Goal: Task Accomplishment & Management: Manage account settings

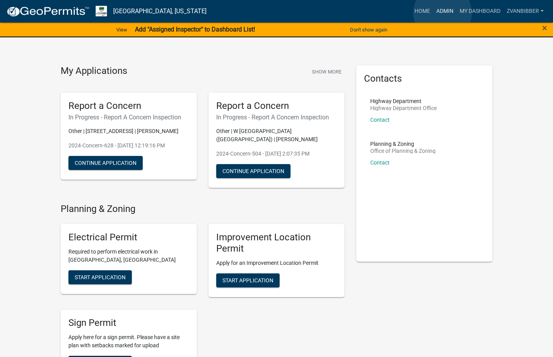
click at [443, 13] on link "Admin" at bounding box center [444, 11] width 23 height 15
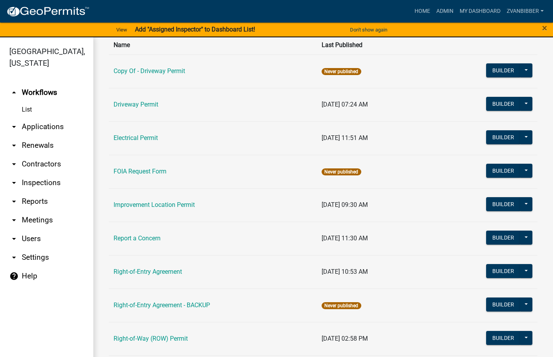
scroll to position [139, 0]
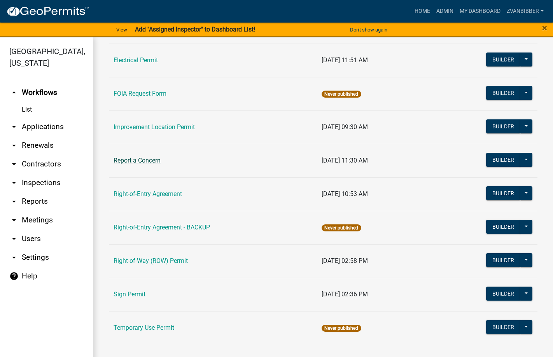
click at [146, 164] on td "Report a Concern" at bounding box center [213, 160] width 208 height 33
click at [146, 164] on link "Report a Concern" at bounding box center [137, 160] width 47 height 7
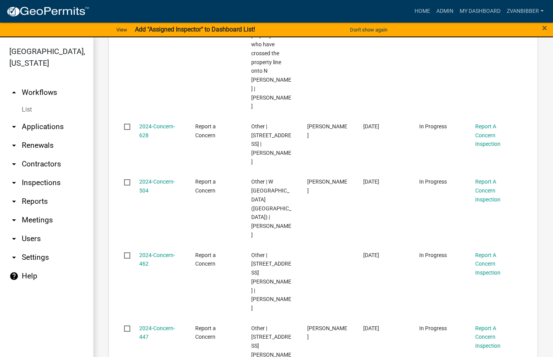
scroll to position [661, 0]
select select "1: 25"
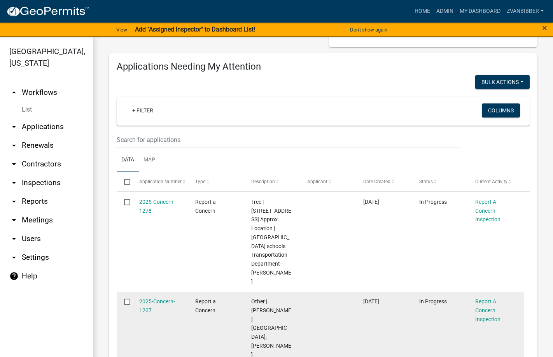
scroll to position [0, 0]
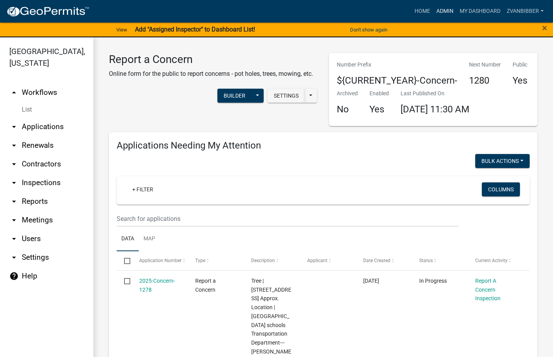
click at [449, 9] on link "Admin" at bounding box center [444, 11] width 23 height 15
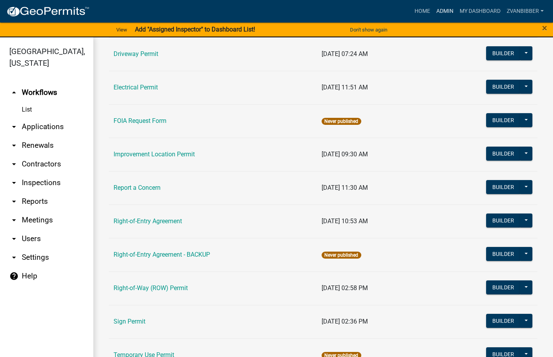
scroll to position [139, 0]
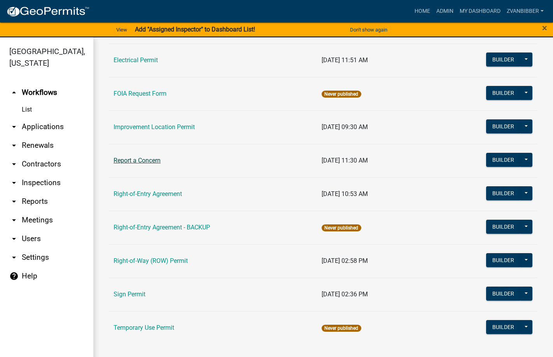
click at [142, 157] on link "Report a Concern" at bounding box center [137, 160] width 47 height 7
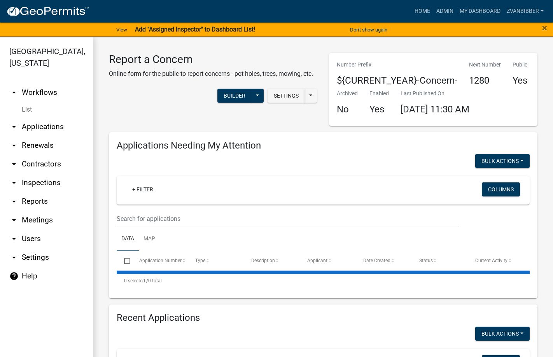
select select "1: 25"
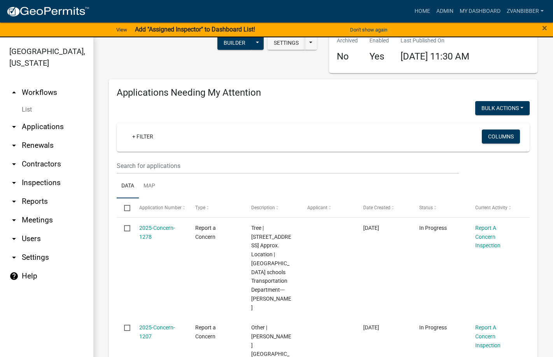
scroll to position [78, 0]
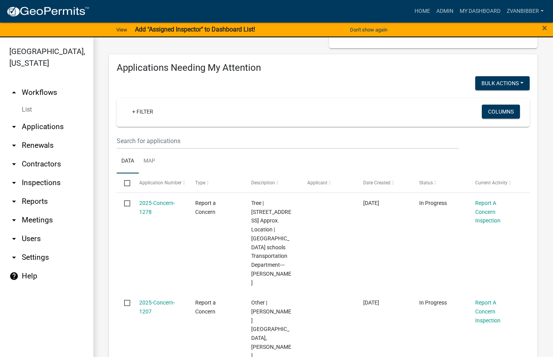
click at [122, 68] on h4 "Applications Needing My Attention" at bounding box center [323, 67] width 413 height 11
drag, startPoint x: 122, startPoint y: 68, endPoint x: 245, endPoint y: 70, distance: 122.5
click at [245, 70] on h4 "Applications Needing My Attention" at bounding box center [323, 67] width 413 height 11
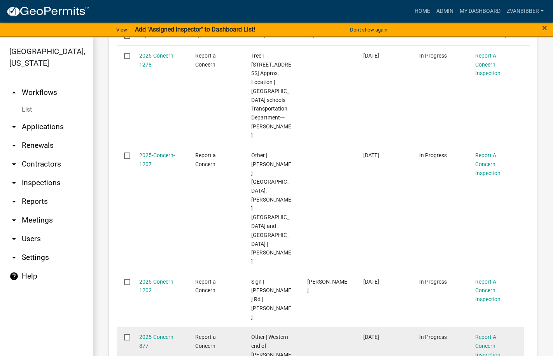
scroll to position [233, 0]
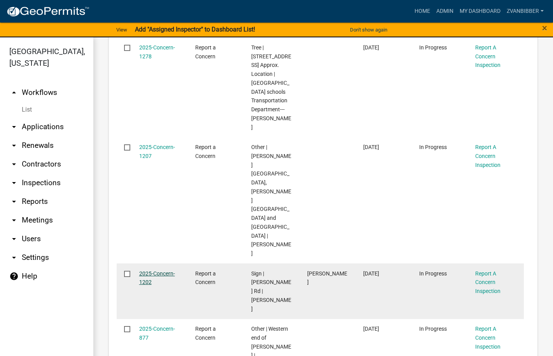
click at [145, 270] on link "2025-Concern-1202" at bounding box center [157, 277] width 36 height 15
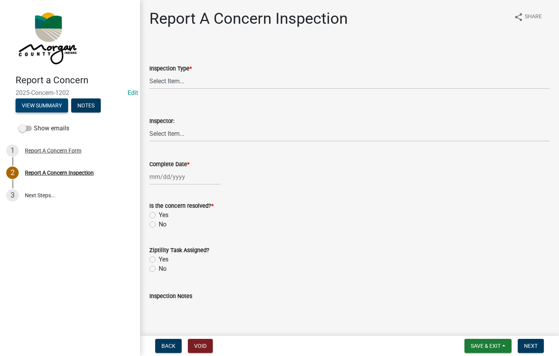
click at [42, 106] on button "View Summary" at bounding box center [42, 105] width 52 height 14
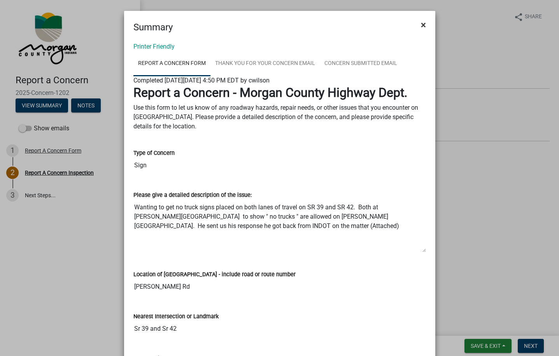
click at [424, 23] on button "×" at bounding box center [423, 25] width 17 height 22
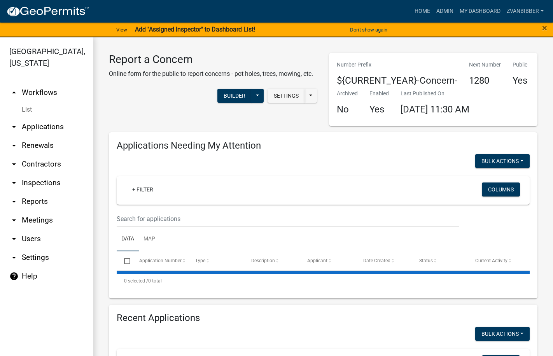
select select "1: 25"
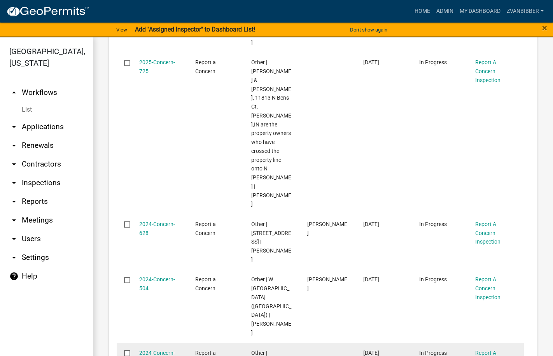
scroll to position [583, 0]
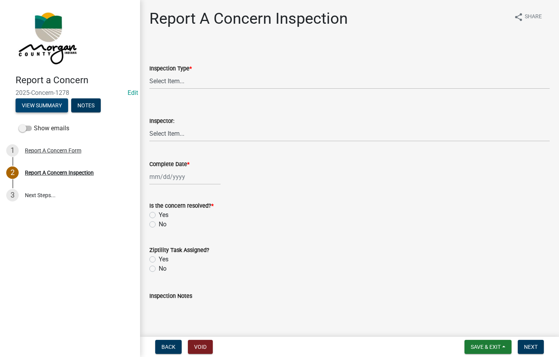
click at [57, 109] on button "View Summary" at bounding box center [42, 105] width 52 height 14
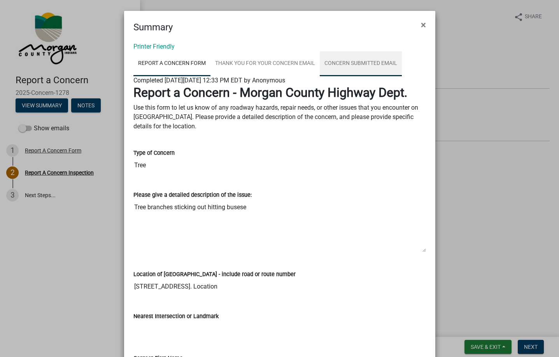
click at [359, 58] on link "Concern Submitted Email" at bounding box center [361, 63] width 82 height 25
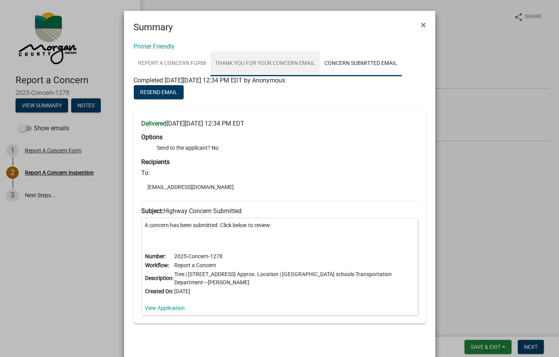
click at [279, 61] on link "Thank You for Your Concern Email" at bounding box center [264, 63] width 109 height 25
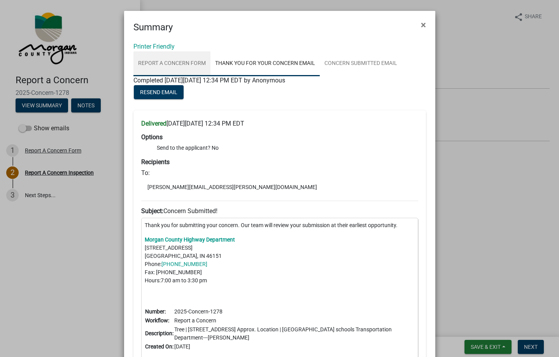
drag, startPoint x: 156, startPoint y: 60, endPoint x: 248, endPoint y: 70, distance: 92.7
click at [156, 60] on link "Report A Concern Form" at bounding box center [171, 63] width 77 height 25
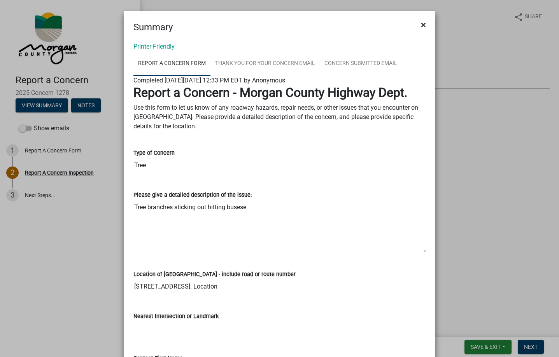
click at [415, 26] on button "×" at bounding box center [423, 25] width 17 height 22
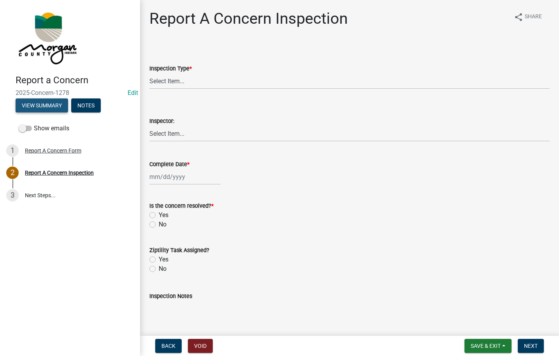
click at [45, 106] on button "View Summary" at bounding box center [42, 105] width 52 height 14
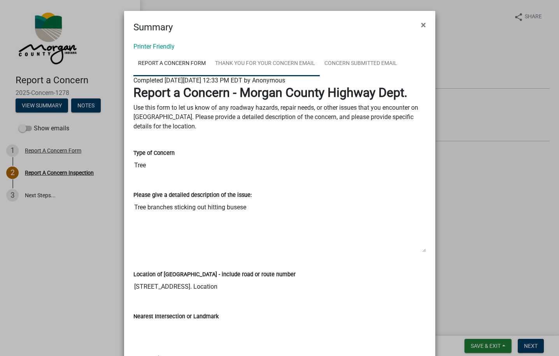
click at [279, 62] on link "Thank You for Your Concern Email" at bounding box center [264, 63] width 109 height 25
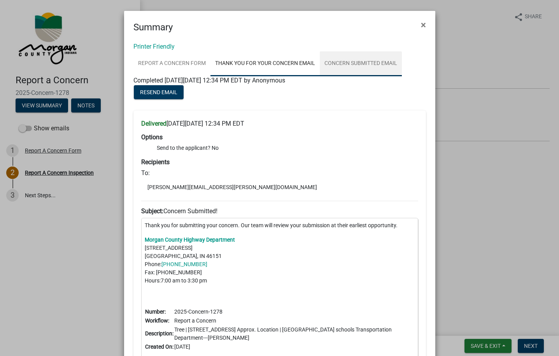
click at [350, 61] on link "Concern Submitted Email" at bounding box center [361, 63] width 82 height 25
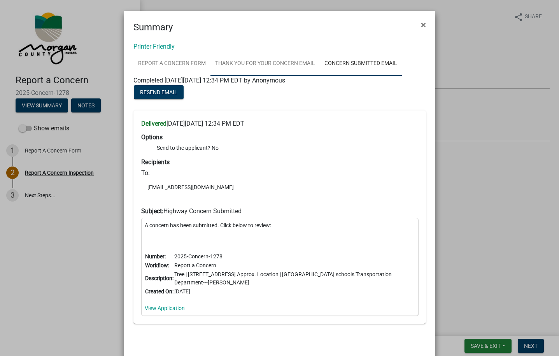
click at [308, 58] on link "Thank You for Your Concern Email" at bounding box center [264, 63] width 109 height 25
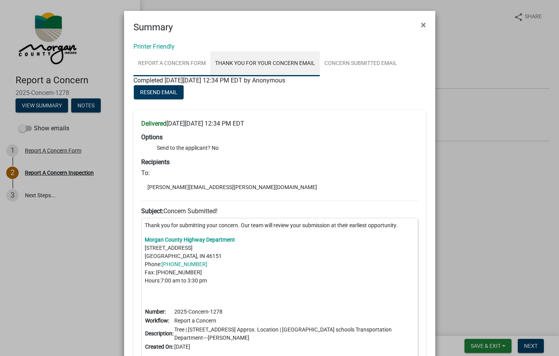
click at [190, 60] on link "Report A Concern Form" at bounding box center [171, 63] width 77 height 25
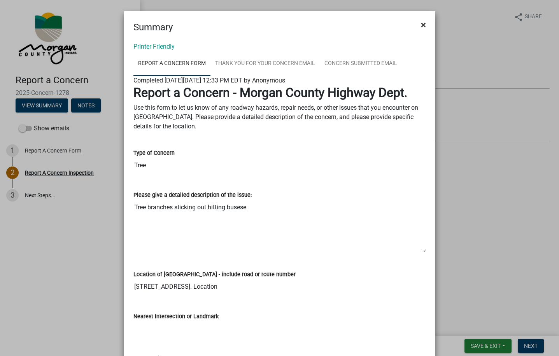
click at [422, 28] on span "×" at bounding box center [423, 24] width 5 height 11
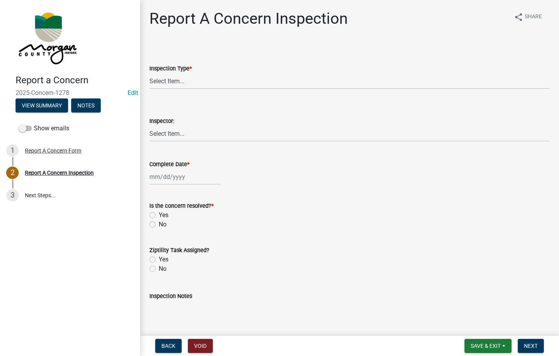
click at [159, 20] on h1 "Report A Concern Inspection" at bounding box center [248, 18] width 198 height 19
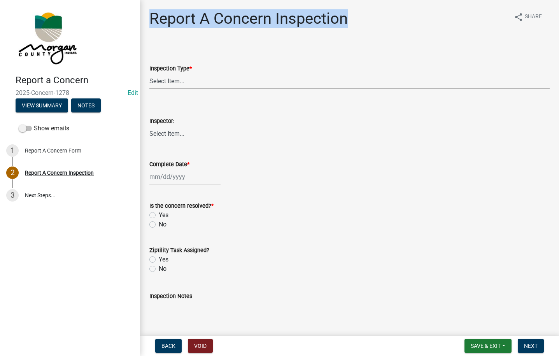
drag, startPoint x: 159, startPoint y: 20, endPoint x: 320, endPoint y: 14, distance: 161.5
click at [320, 14] on h1 "Report A Concern Inspection" at bounding box center [248, 18] width 198 height 19
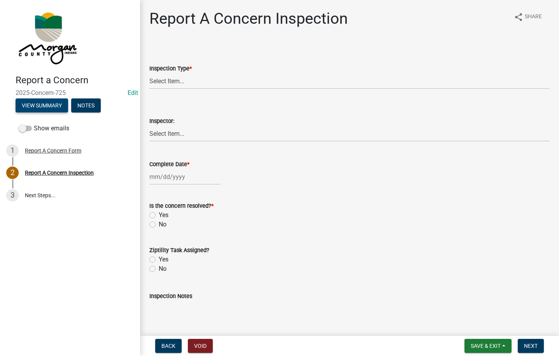
click at [55, 108] on button "View Summary" at bounding box center [42, 105] width 52 height 14
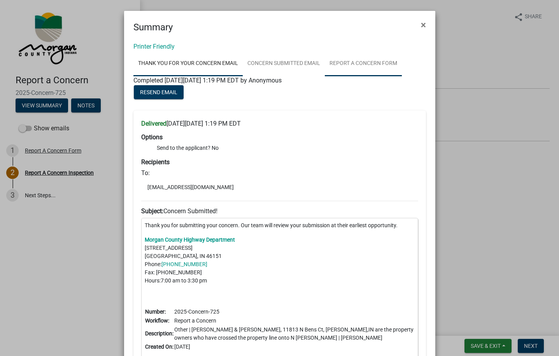
click at [350, 61] on link "Report A Concern Form" at bounding box center [363, 63] width 77 height 25
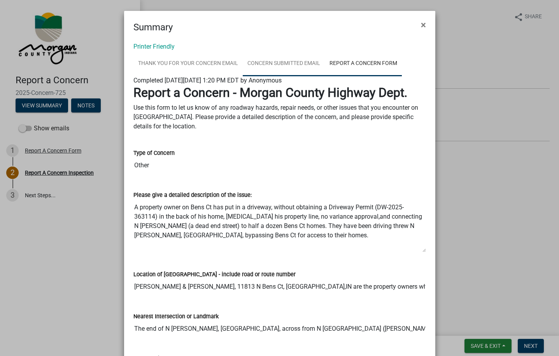
click at [301, 65] on link "Concern Submitted Email" at bounding box center [284, 63] width 82 height 25
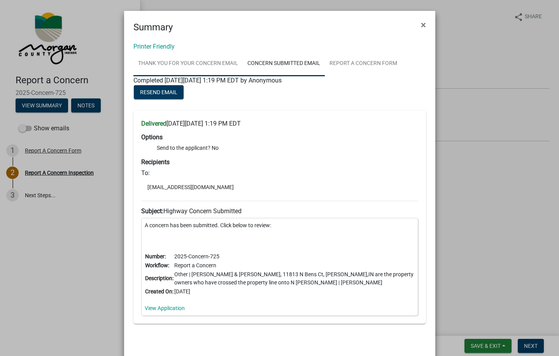
click at [213, 68] on link "Thank You for Your Concern Email" at bounding box center [187, 63] width 109 height 25
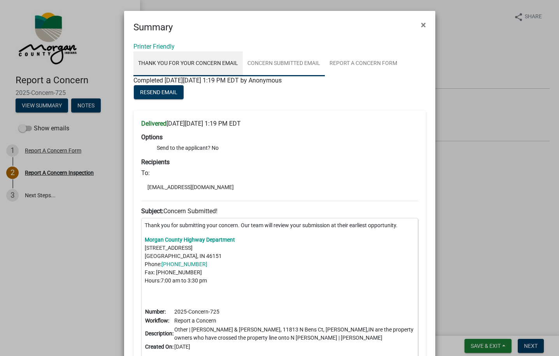
click at [301, 60] on link "Concern Submitted Email" at bounding box center [284, 63] width 82 height 25
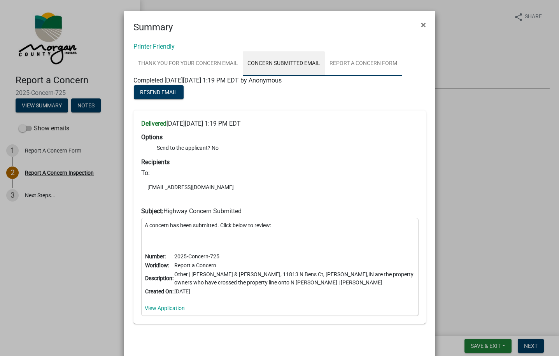
click at [373, 58] on link "Report A Concern Form" at bounding box center [363, 63] width 77 height 25
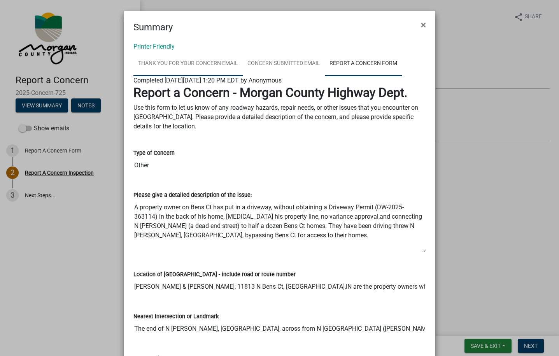
click at [230, 60] on link "Thank You for Your Concern Email" at bounding box center [187, 63] width 109 height 25
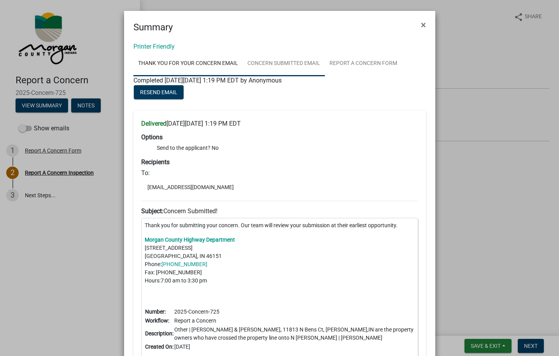
click at [264, 60] on link "Concern Submitted Email" at bounding box center [284, 63] width 82 height 25
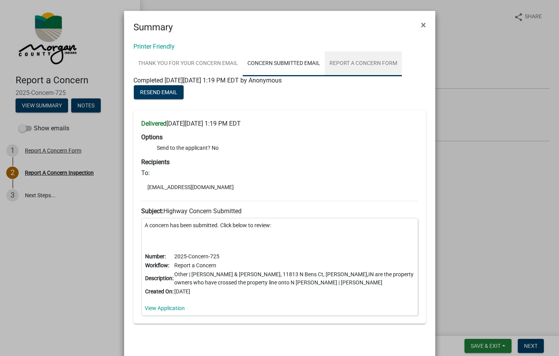
click at [341, 66] on link "Report A Concern Form" at bounding box center [363, 63] width 77 height 25
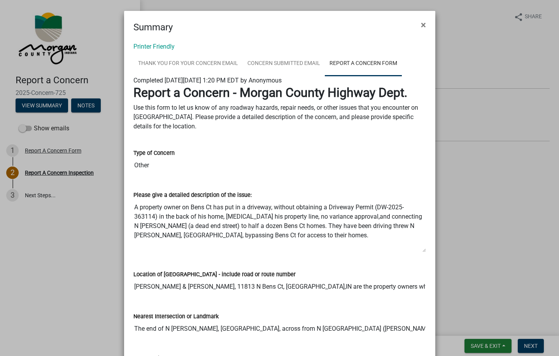
click at [466, 110] on ngb-modal-window "Summary × Printer Friendly Thank You for Your Concern Email Concern Submitted E…" at bounding box center [279, 178] width 559 height 356
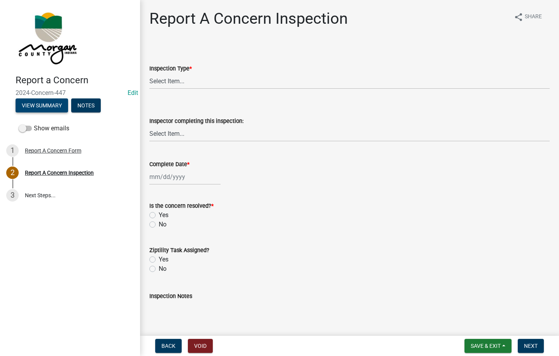
click at [61, 107] on button "View Summary" at bounding box center [42, 105] width 52 height 14
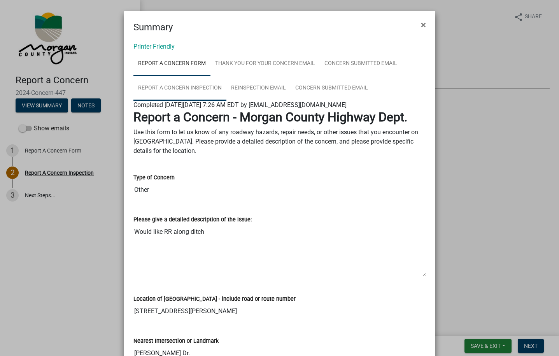
click at [175, 82] on link "Report A Concern Inspection" at bounding box center [179, 88] width 93 height 25
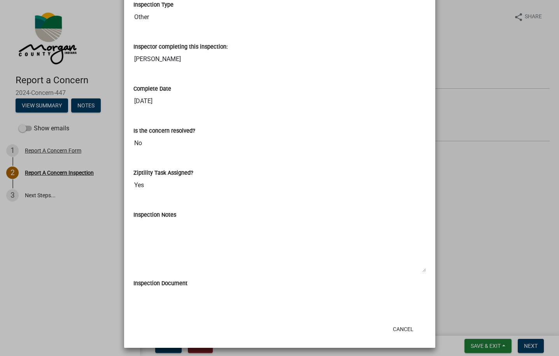
scroll to position [156, 0]
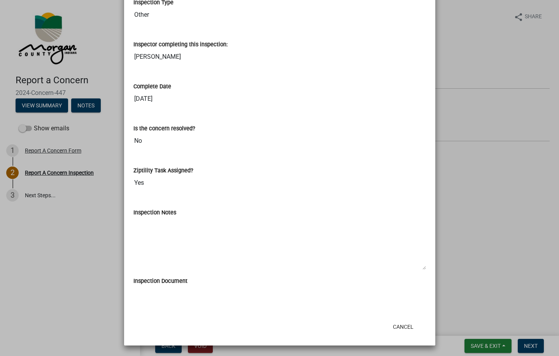
click at [171, 58] on input "[PERSON_NAME]" at bounding box center [279, 57] width 292 height 16
drag, startPoint x: 177, startPoint y: 58, endPoint x: 129, endPoint y: 51, distance: 47.6
click at [129, 51] on div "Inspector completing this inspection: Charlie Wilson" at bounding box center [280, 50] width 304 height 42
click at [133, 51] on input "[PERSON_NAME]" at bounding box center [279, 57] width 292 height 16
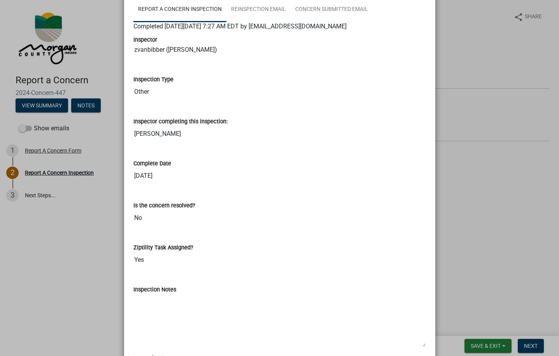
scroll to position [0, 0]
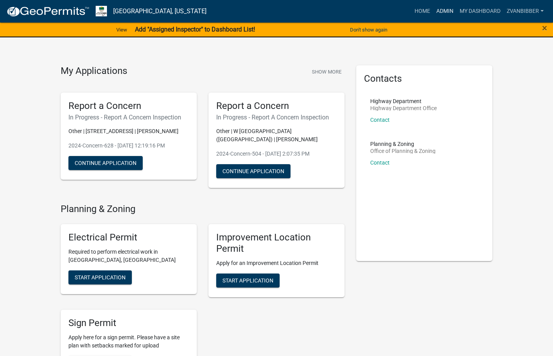
click at [452, 11] on link "Admin" at bounding box center [444, 11] width 23 height 15
